Goal: Find specific page/section: Find specific page/section

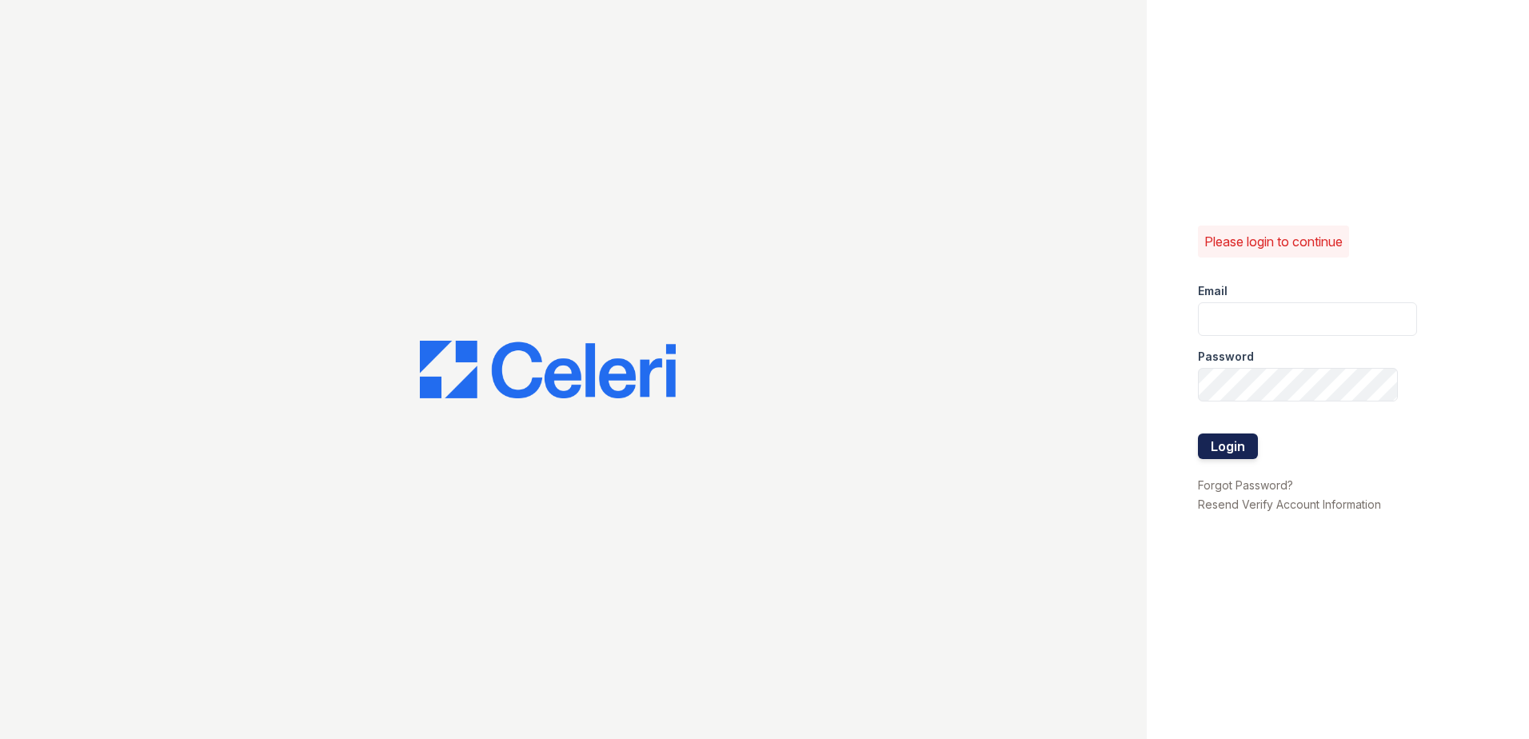
type input "[EMAIL_ADDRESS][DOMAIN_NAME]"
click at [1220, 449] on button "Login" at bounding box center [1228, 446] width 60 height 26
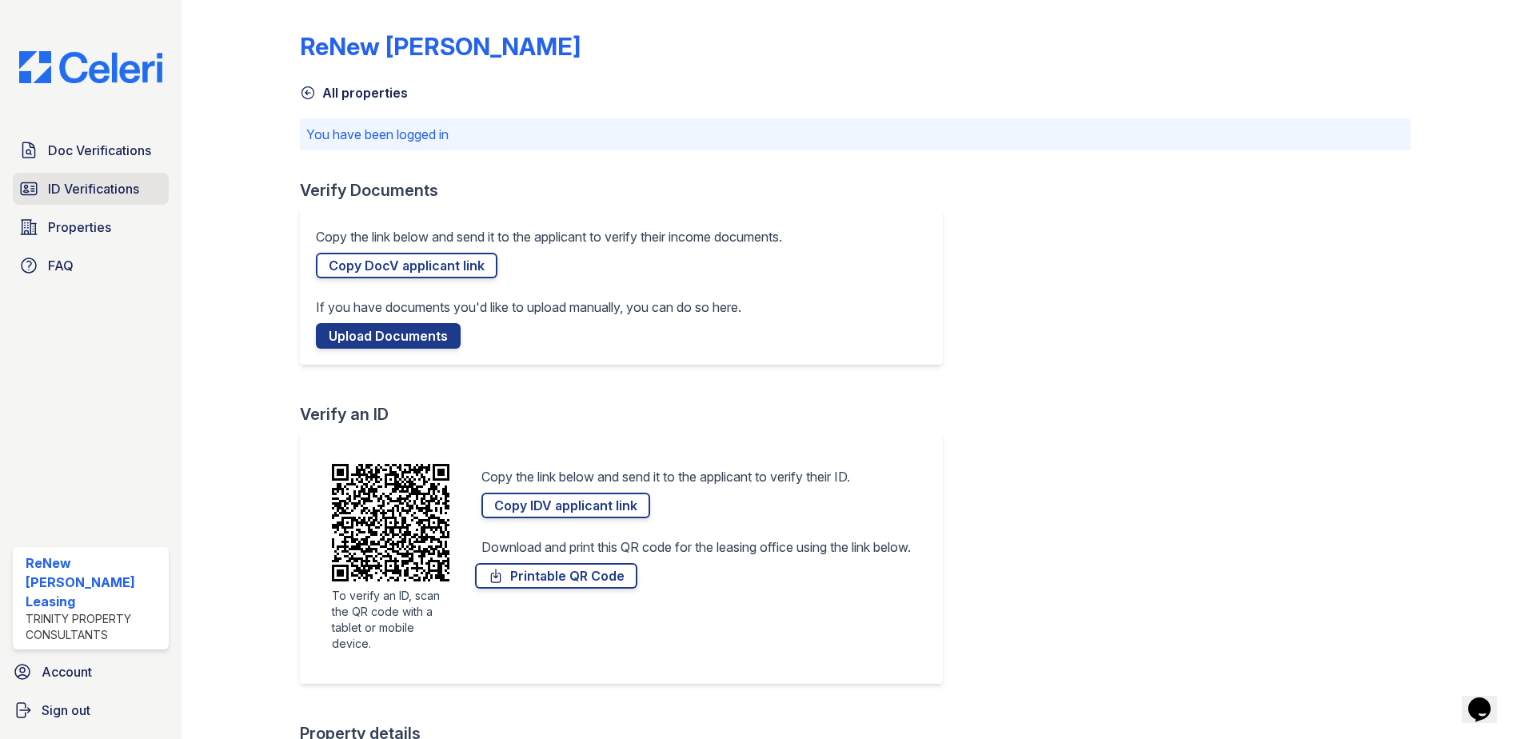
click at [88, 184] on span "ID Verifications" at bounding box center [93, 188] width 91 height 19
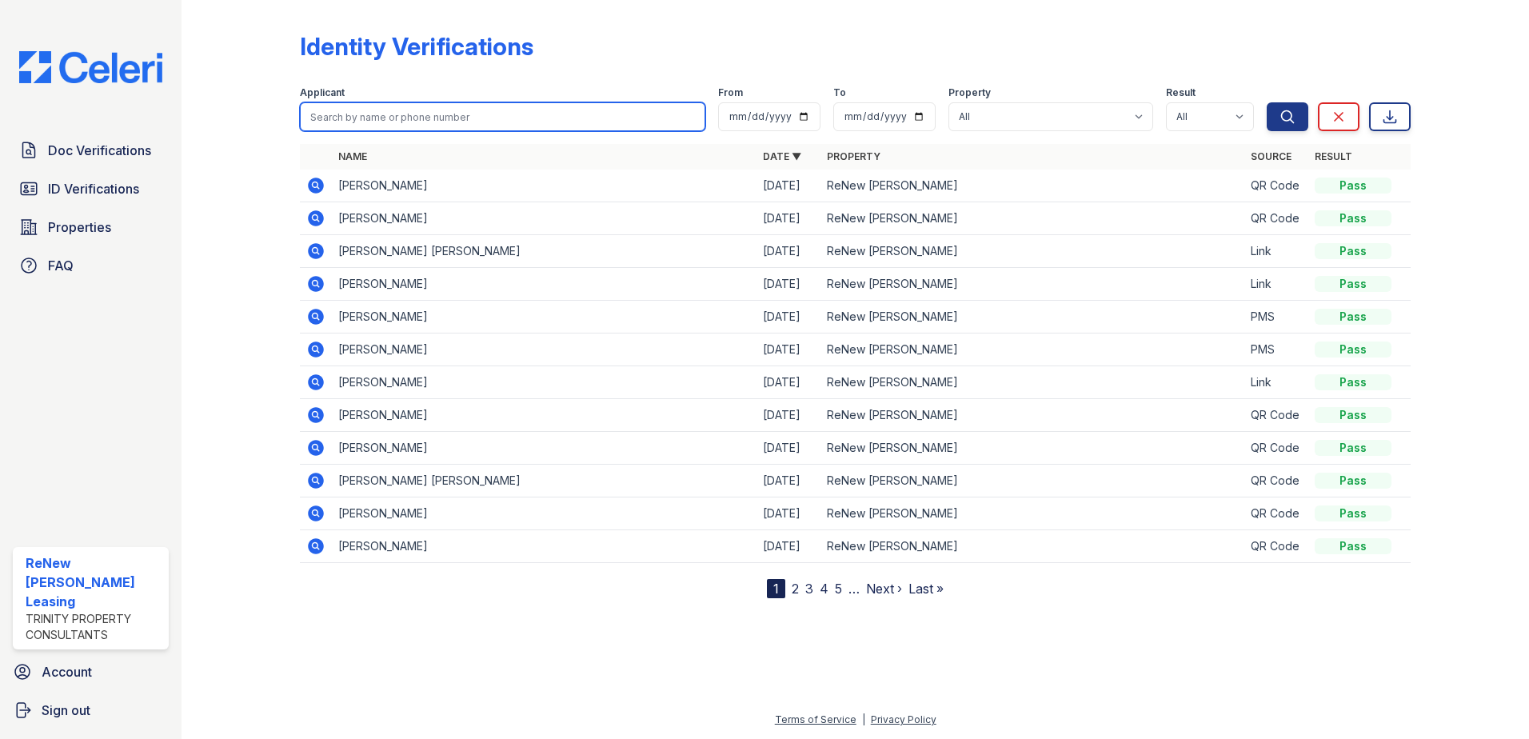
click at [421, 110] on input "search" at bounding box center [502, 116] width 405 height 29
type input "[PERSON_NAME]"
click at [1267, 102] on button "Search" at bounding box center [1288, 116] width 42 height 29
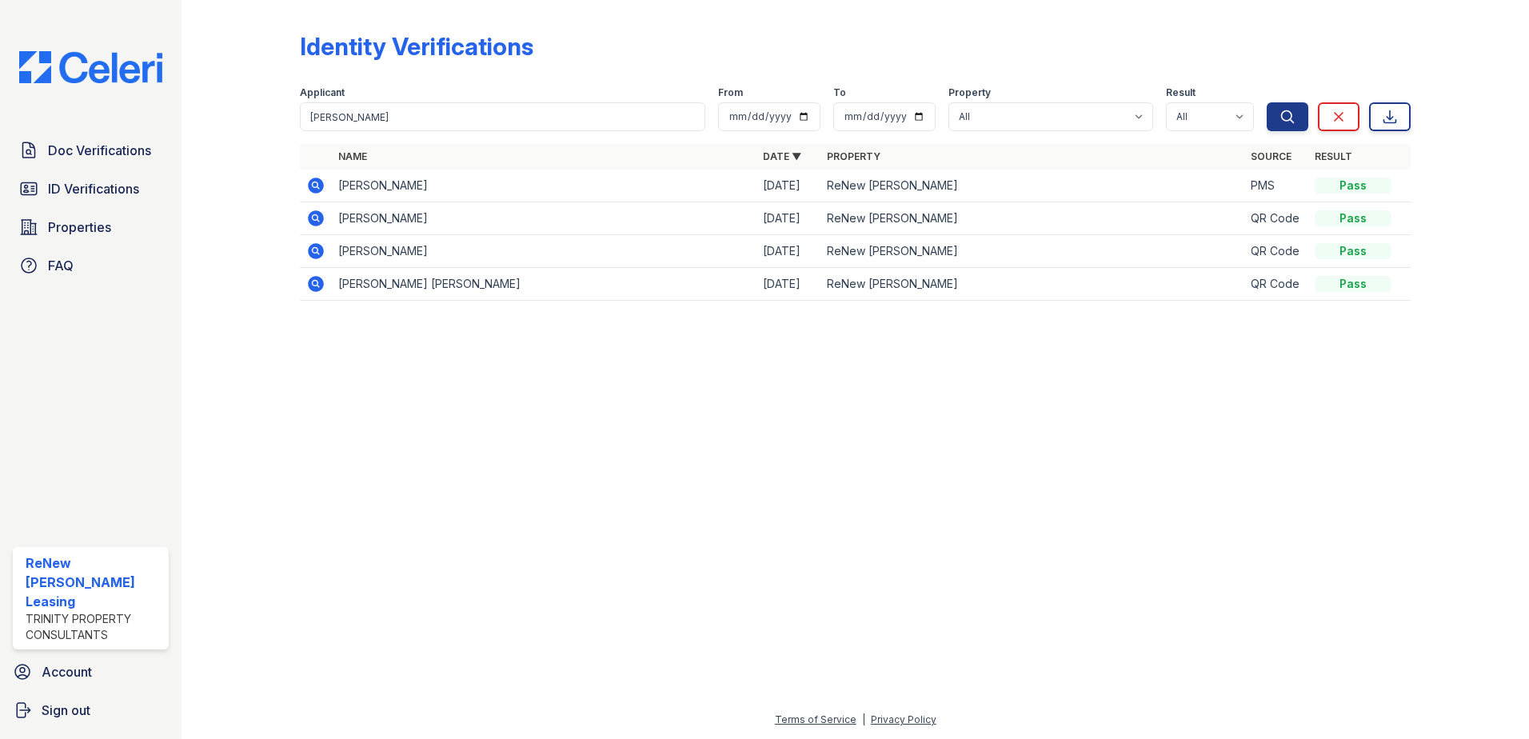
click at [318, 222] on icon at bounding box center [316, 218] width 16 height 16
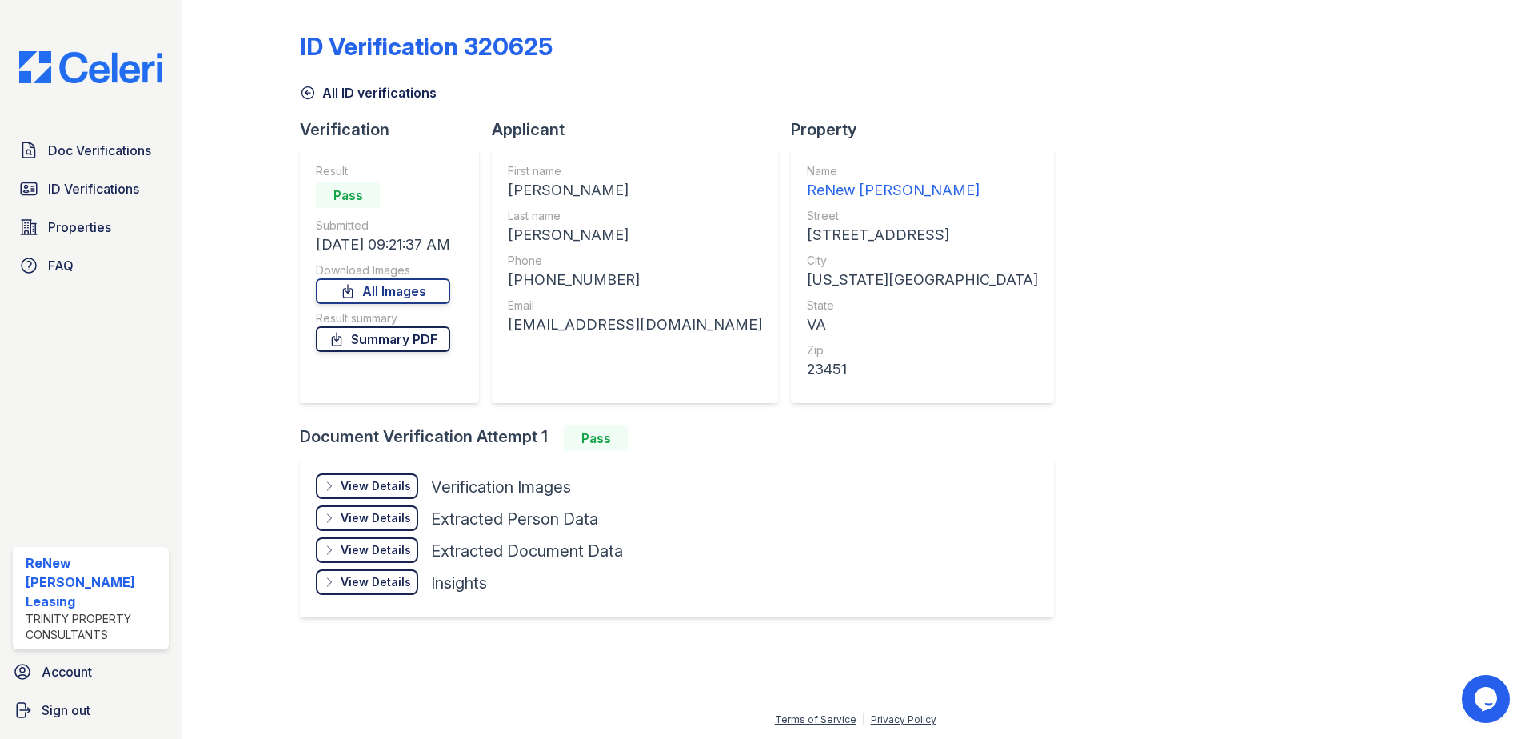
click at [447, 349] on link "Summary PDF" at bounding box center [383, 339] width 134 height 26
